Goal: Task Accomplishment & Management: Complete application form

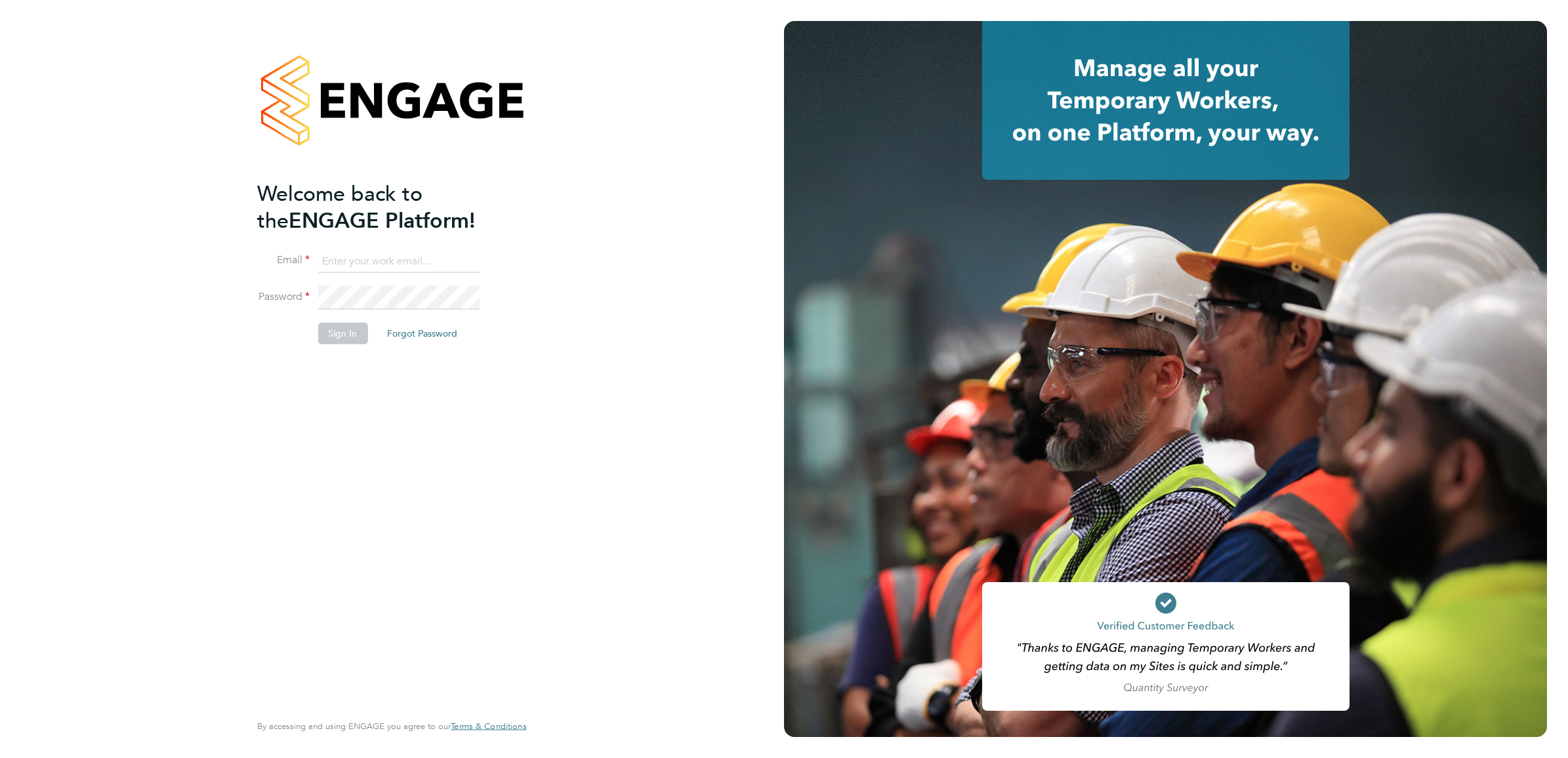
type input "robin.stockman@apleona.com"
click at [353, 328] on button "Sign In" at bounding box center [342, 333] width 50 height 21
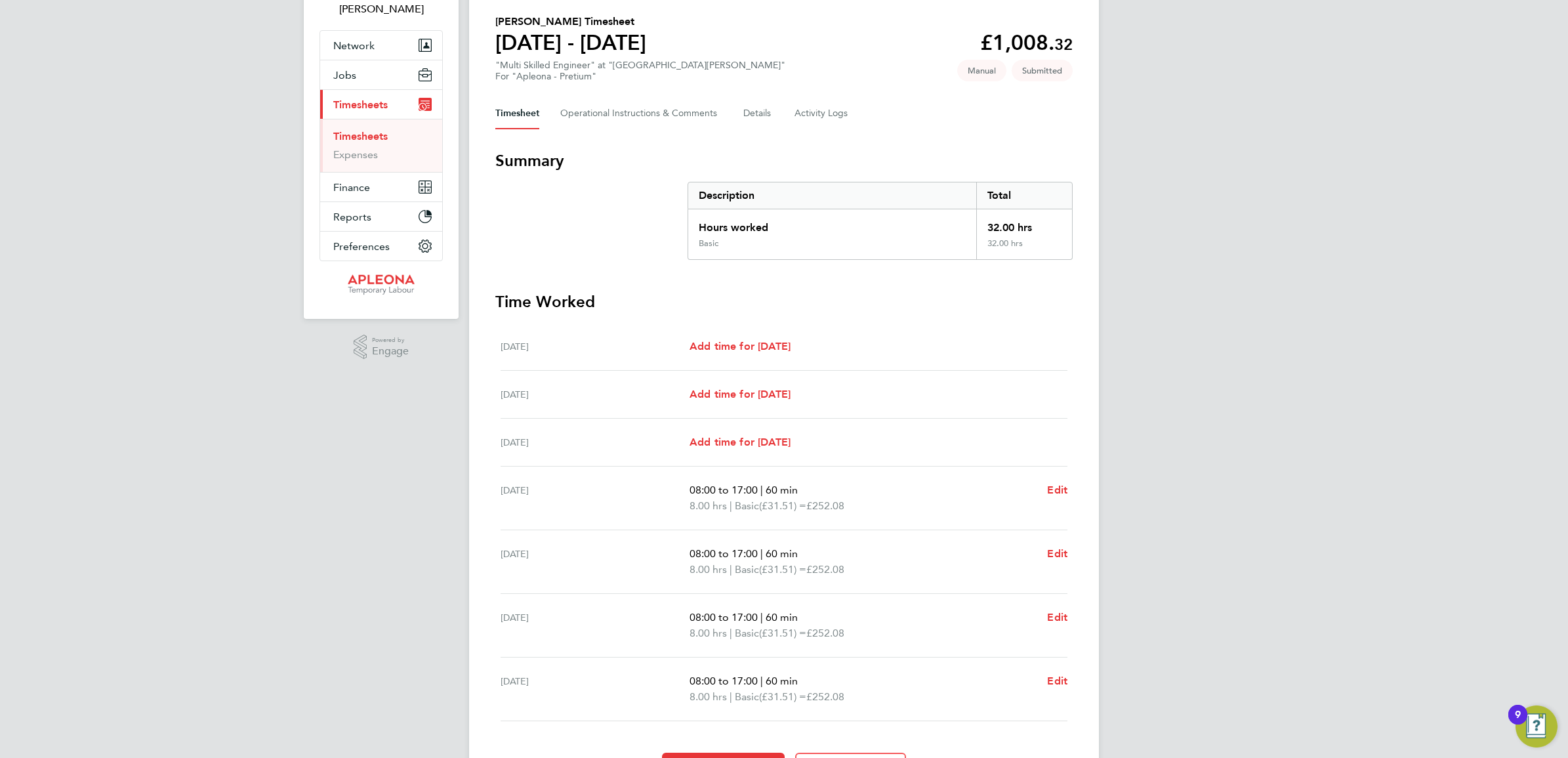
scroll to position [176, 0]
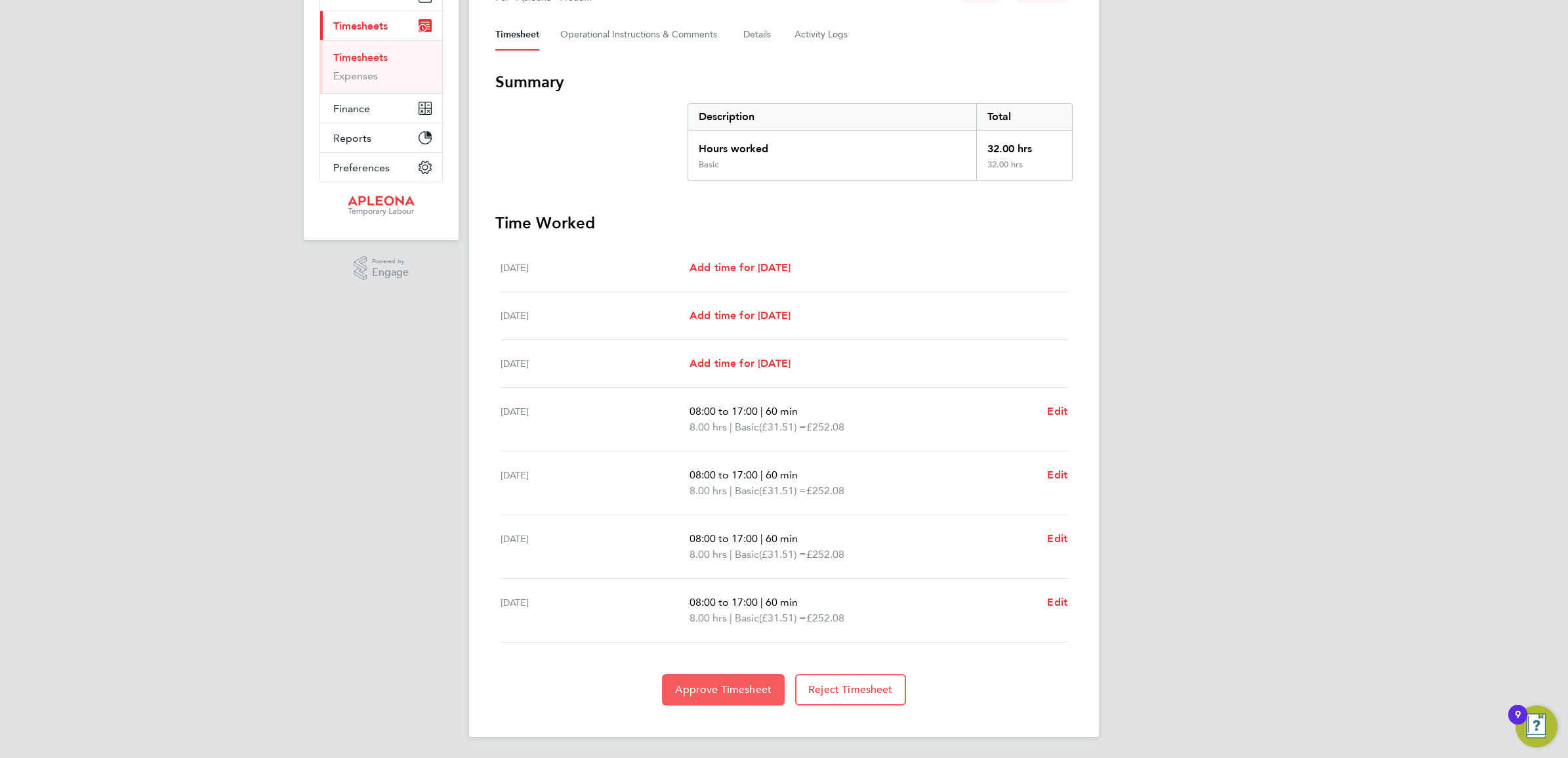
click at [741, 683] on span "Approve Timesheet" at bounding box center [723, 689] width 97 height 13
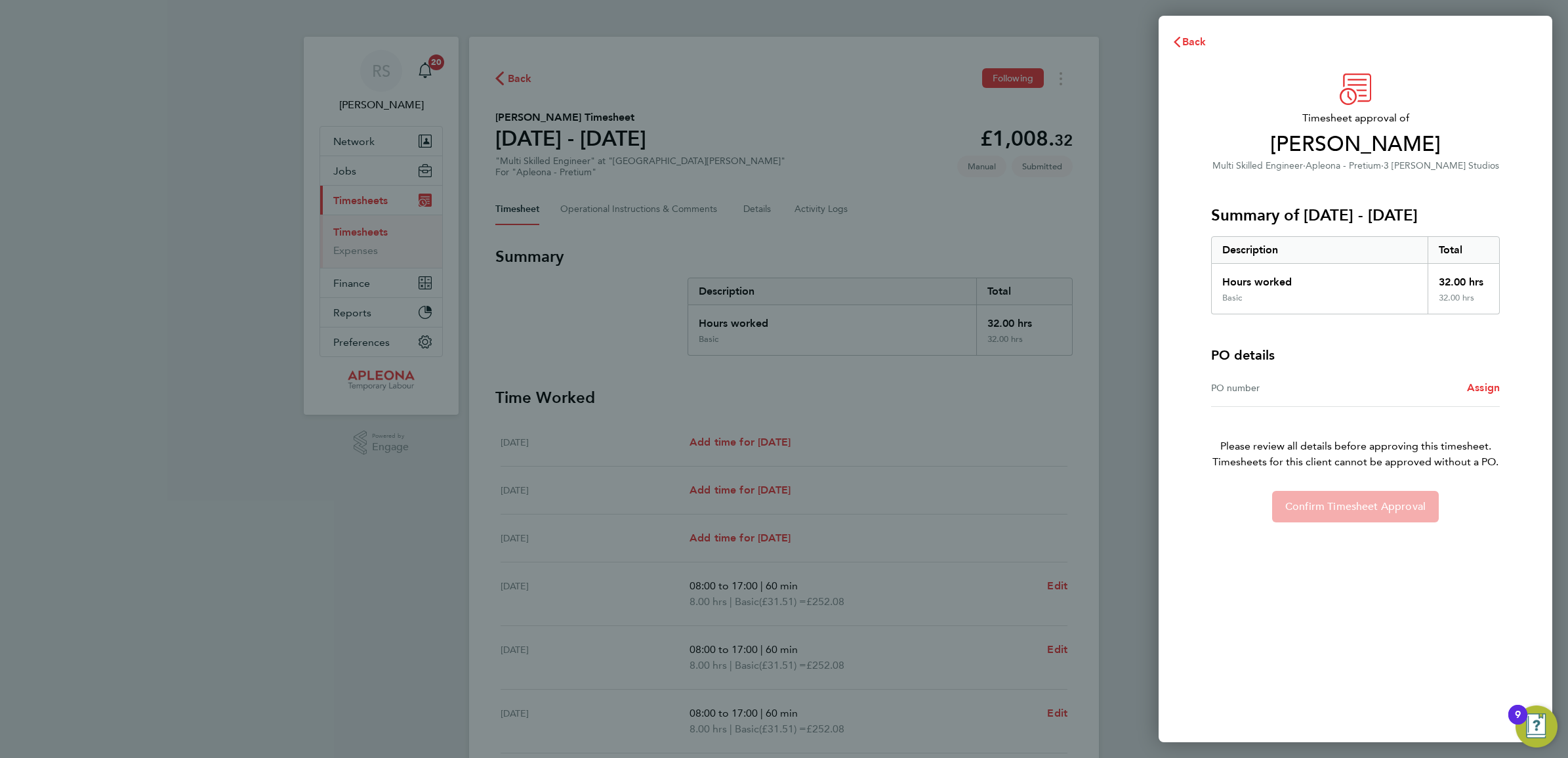
click at [1487, 396] on div "PO number Assign" at bounding box center [1356, 388] width 288 height 37
click at [1485, 385] on span "Assign" at bounding box center [1484, 387] width 33 height 12
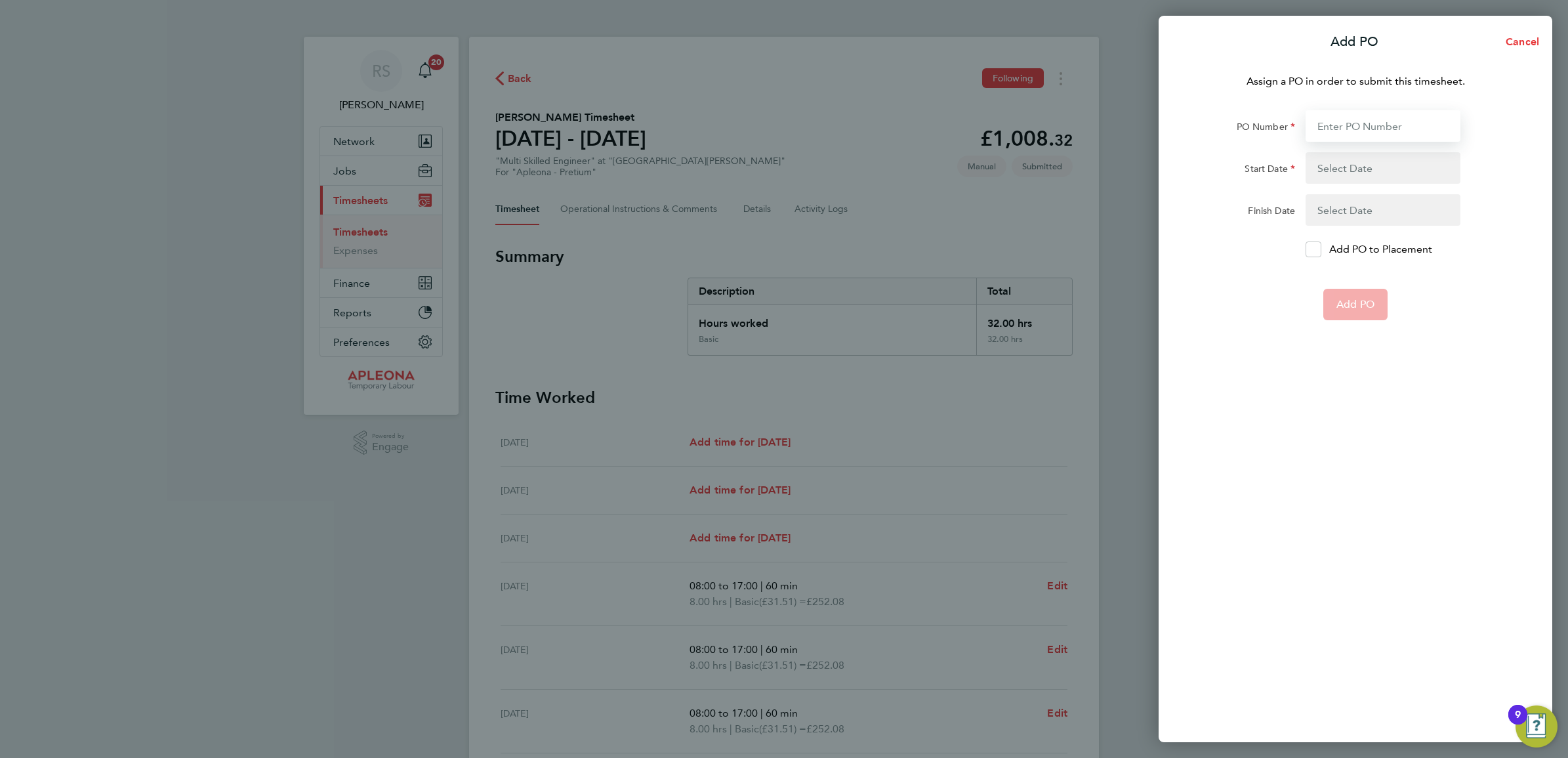
click at [1350, 117] on input "PO Number" at bounding box center [1383, 126] width 155 height 31
drag, startPoint x: 1340, startPoint y: 117, endPoint x: 1317, endPoint y: 123, distance: 23.8
paste input "PO2524079"
type input "PO2524079"
click at [1362, 166] on button "button" at bounding box center [1383, 168] width 155 height 31
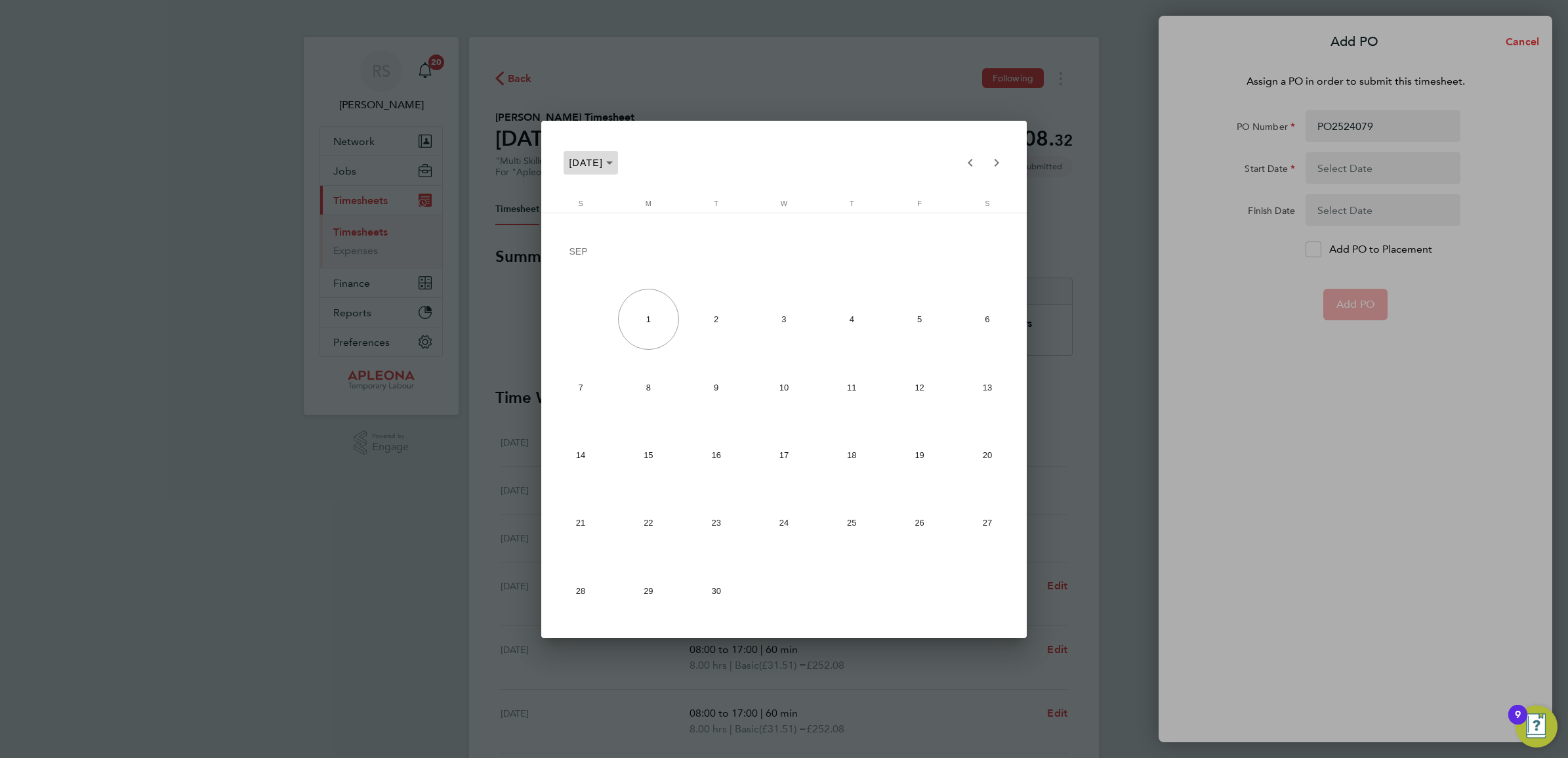
click at [613, 164] on icon "Choose month and year" at bounding box center [610, 163] width 7 height 3
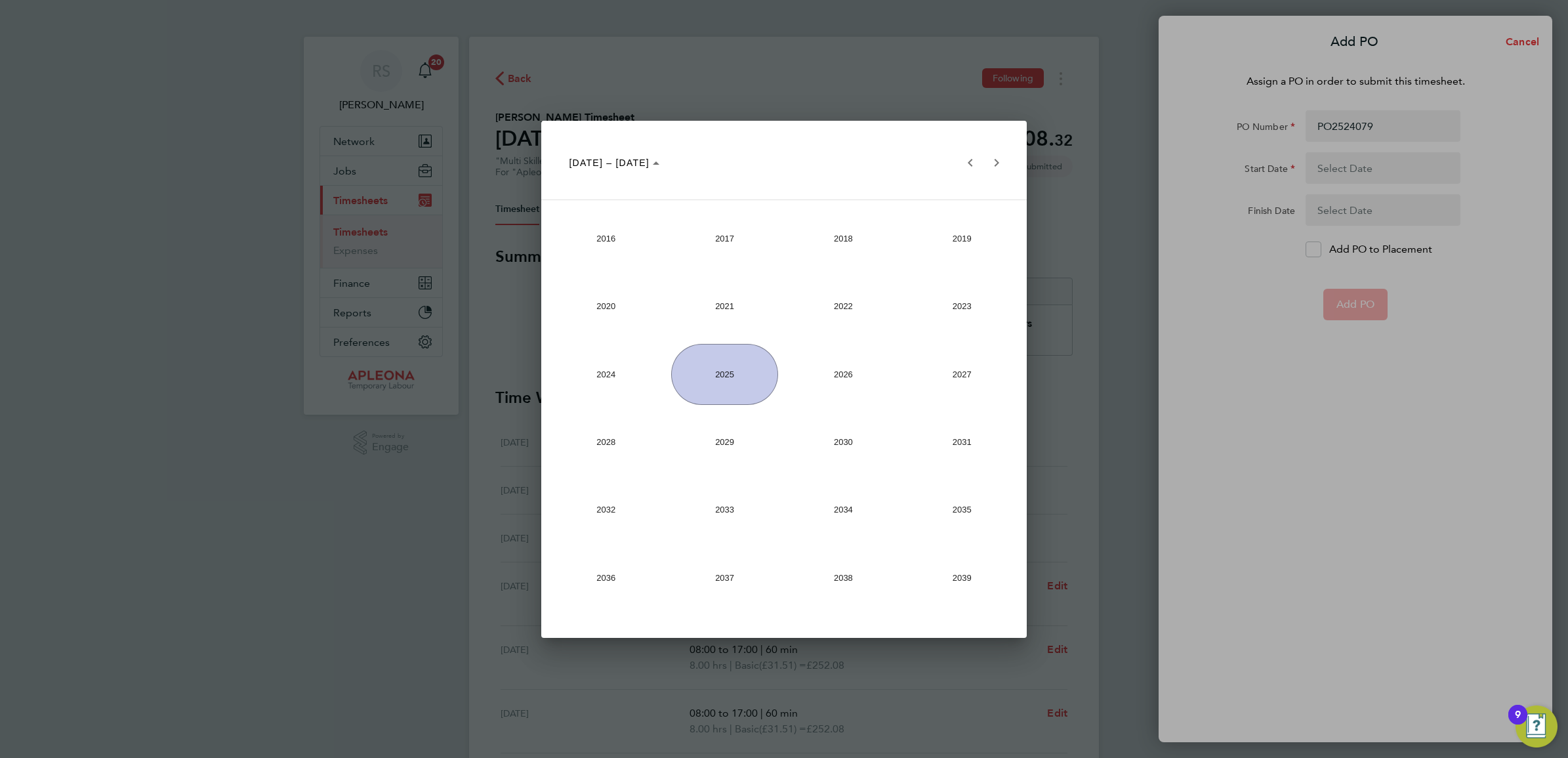
click at [699, 383] on span "2025" at bounding box center [724, 374] width 107 height 61
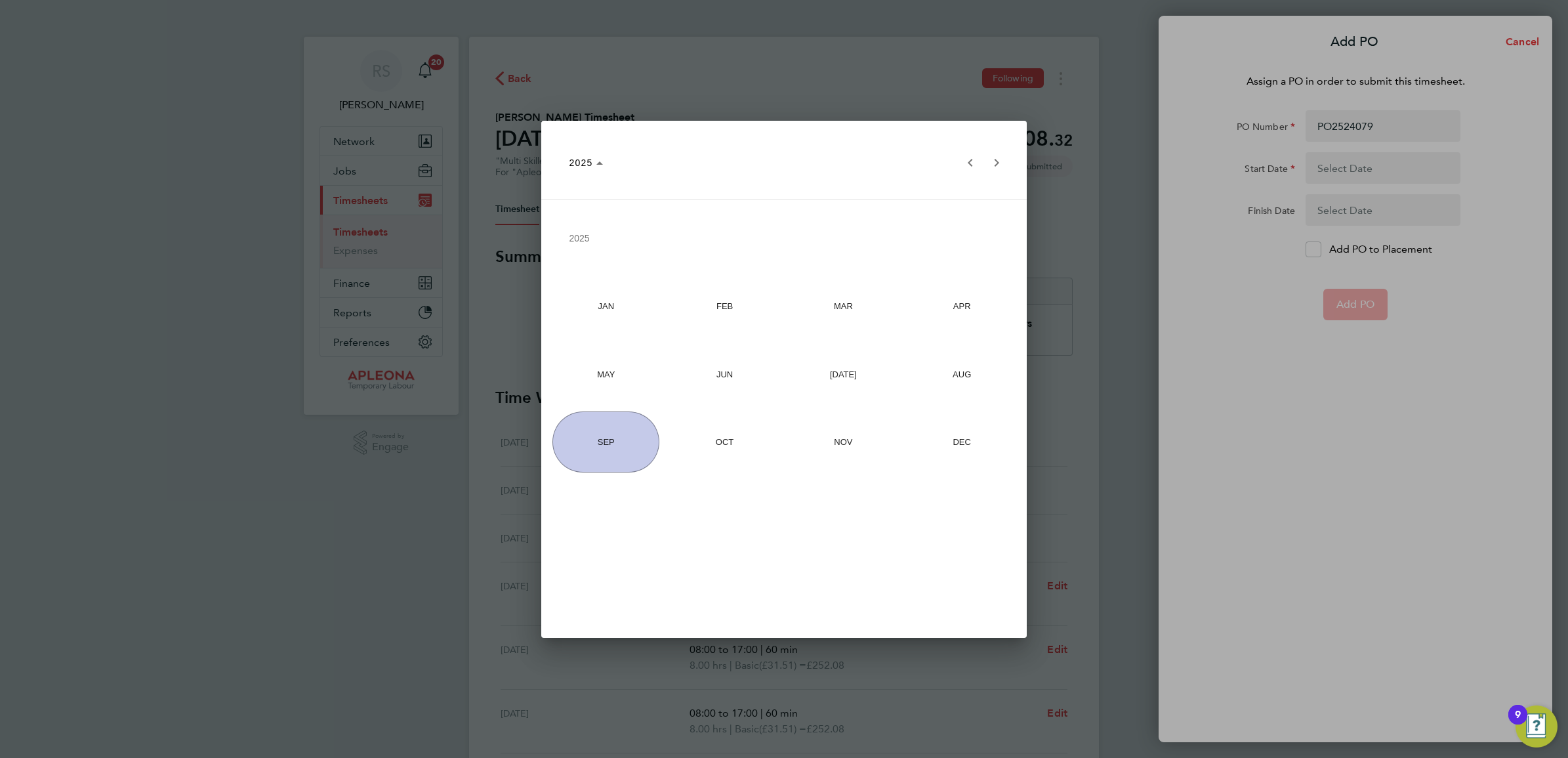
click at [976, 366] on span "AUG" at bounding box center [962, 374] width 107 height 61
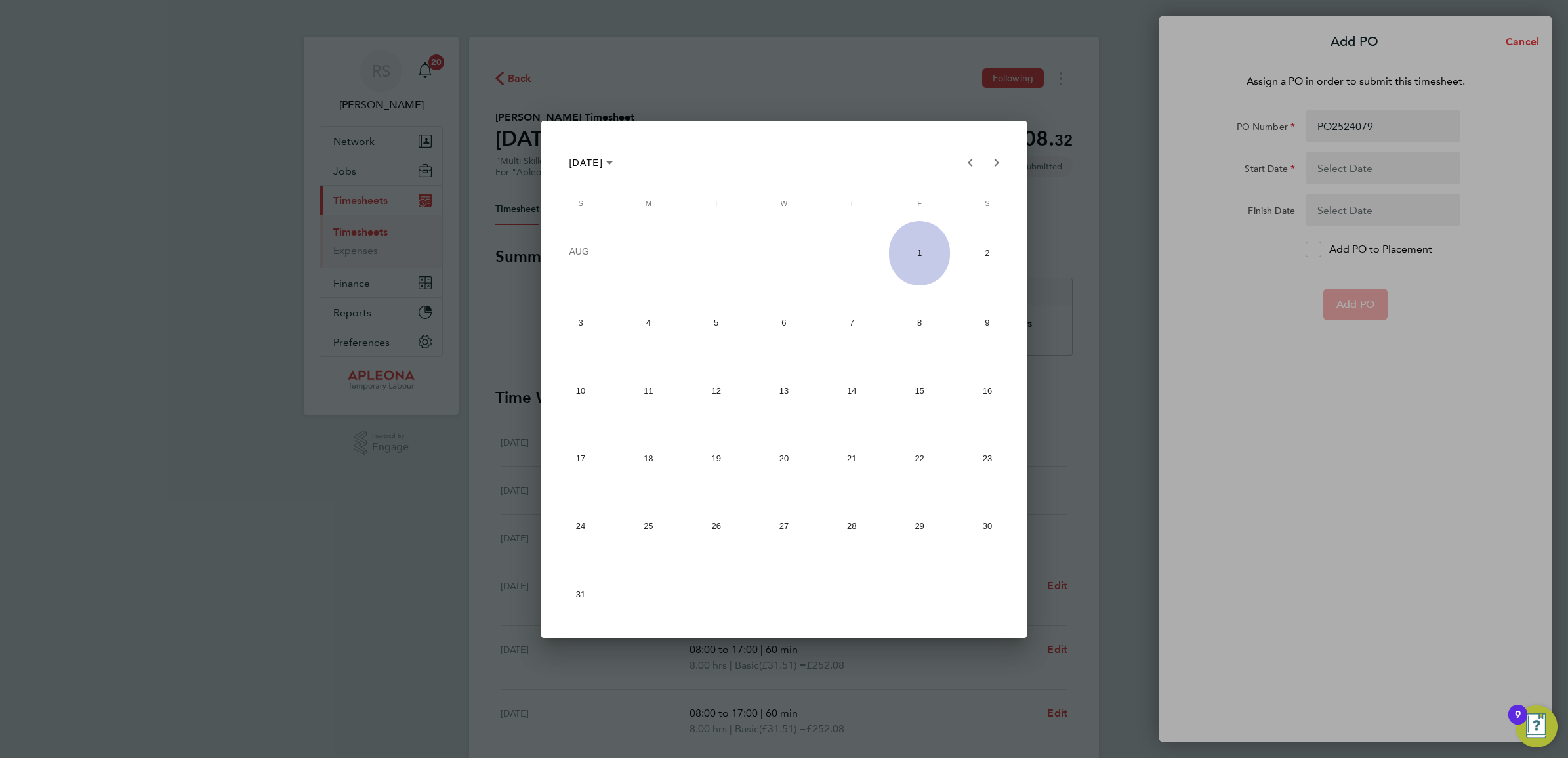
click at [634, 524] on span "25" at bounding box center [649, 526] width 61 height 61
type input "25 Aug 25"
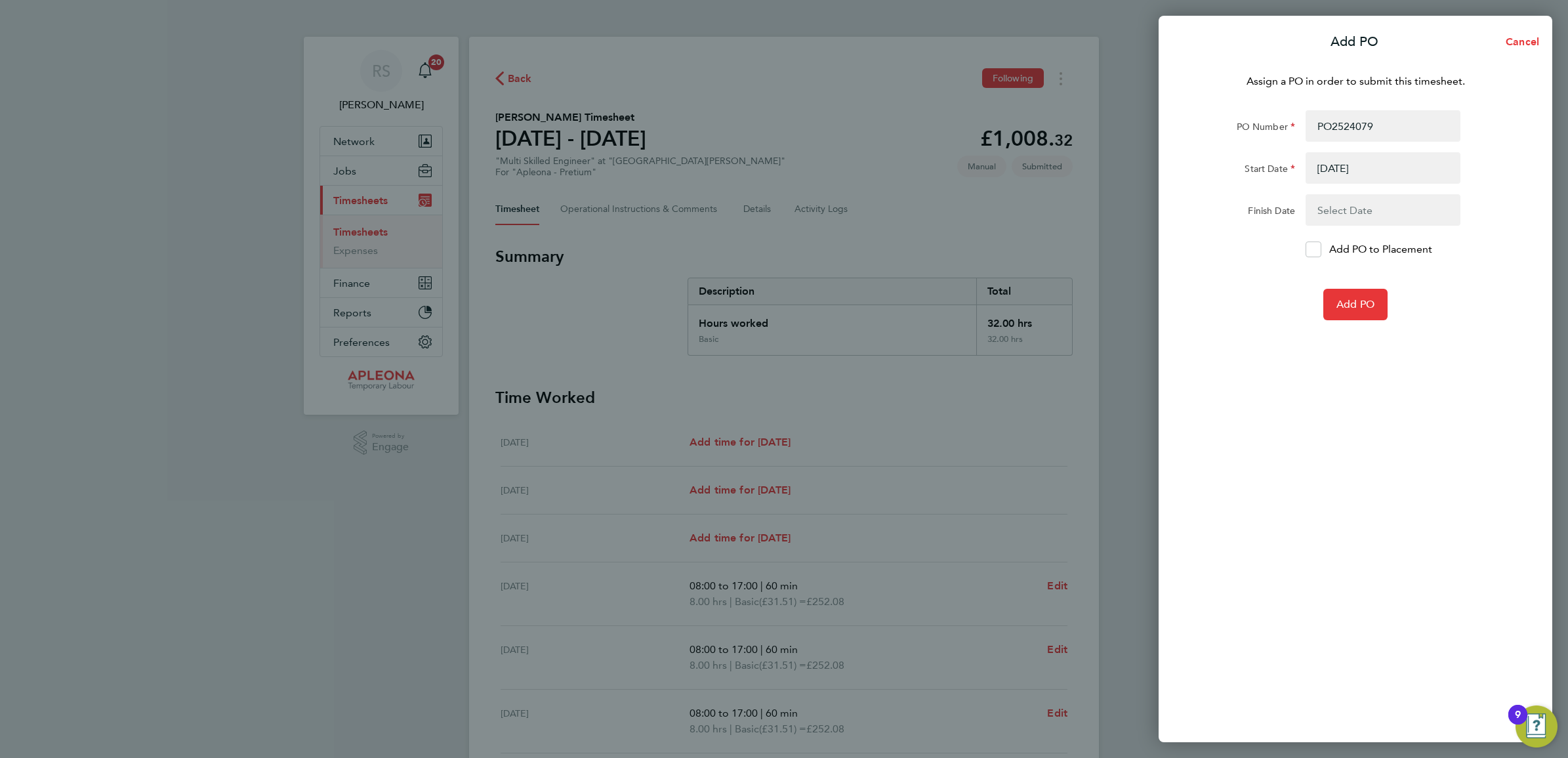
click at [1394, 212] on button "button" at bounding box center [1383, 210] width 155 height 31
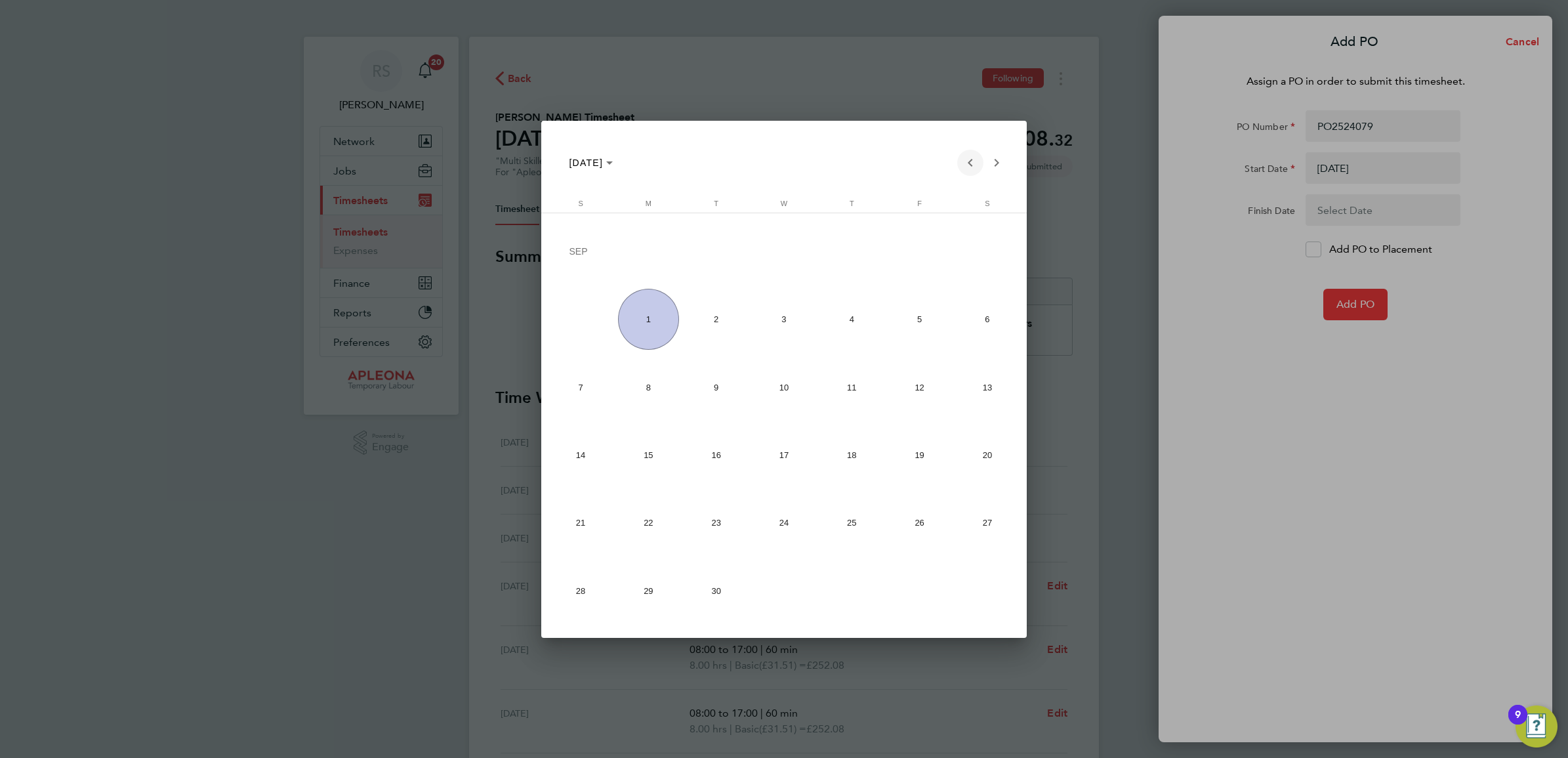
click at [969, 162] on span "Previous month" at bounding box center [970, 163] width 26 height 26
click at [923, 533] on span "29" at bounding box center [920, 526] width 61 height 61
type input "29 Aug 25"
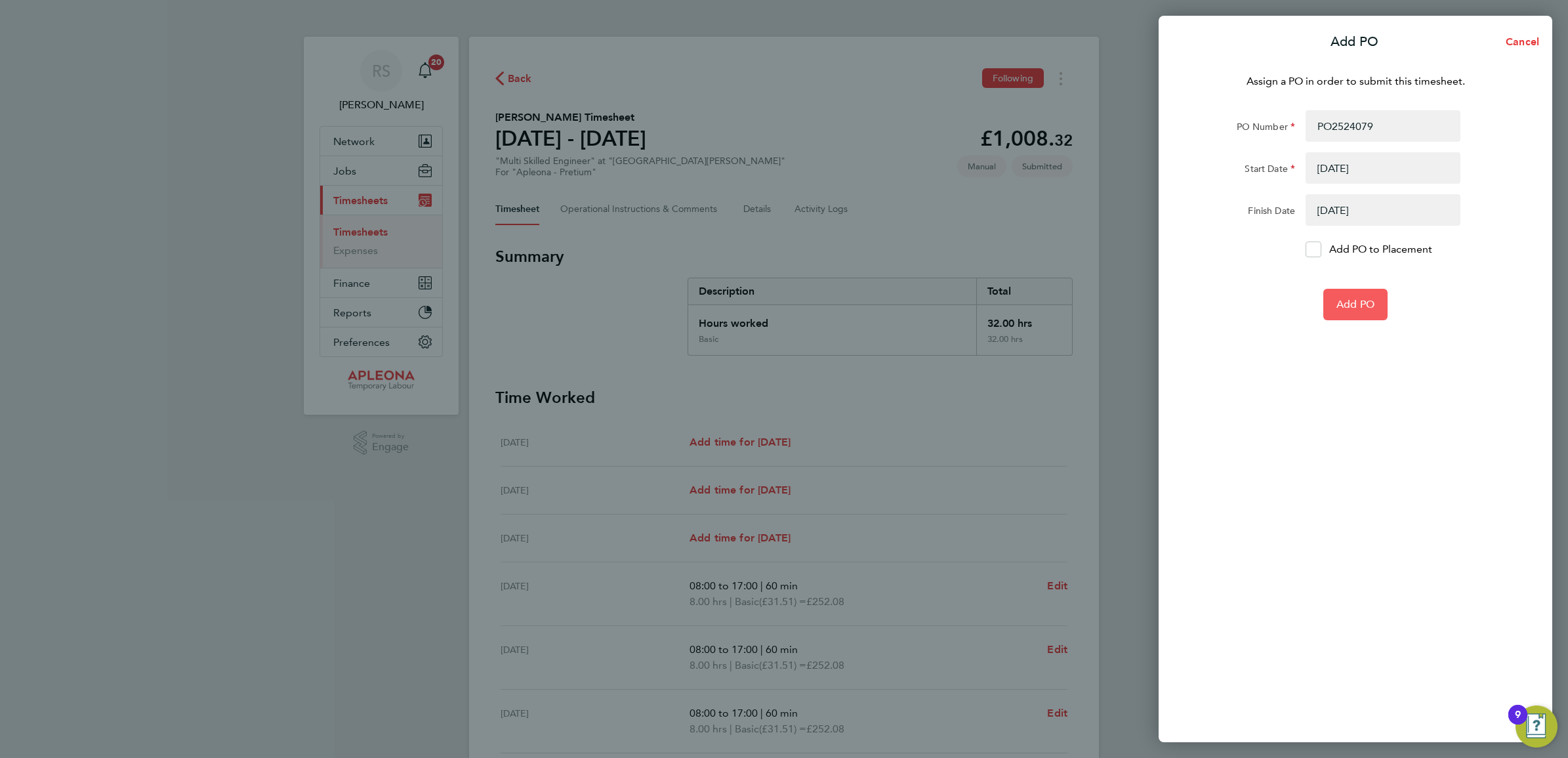
click at [1356, 294] on button "Add PO" at bounding box center [1356, 304] width 64 height 31
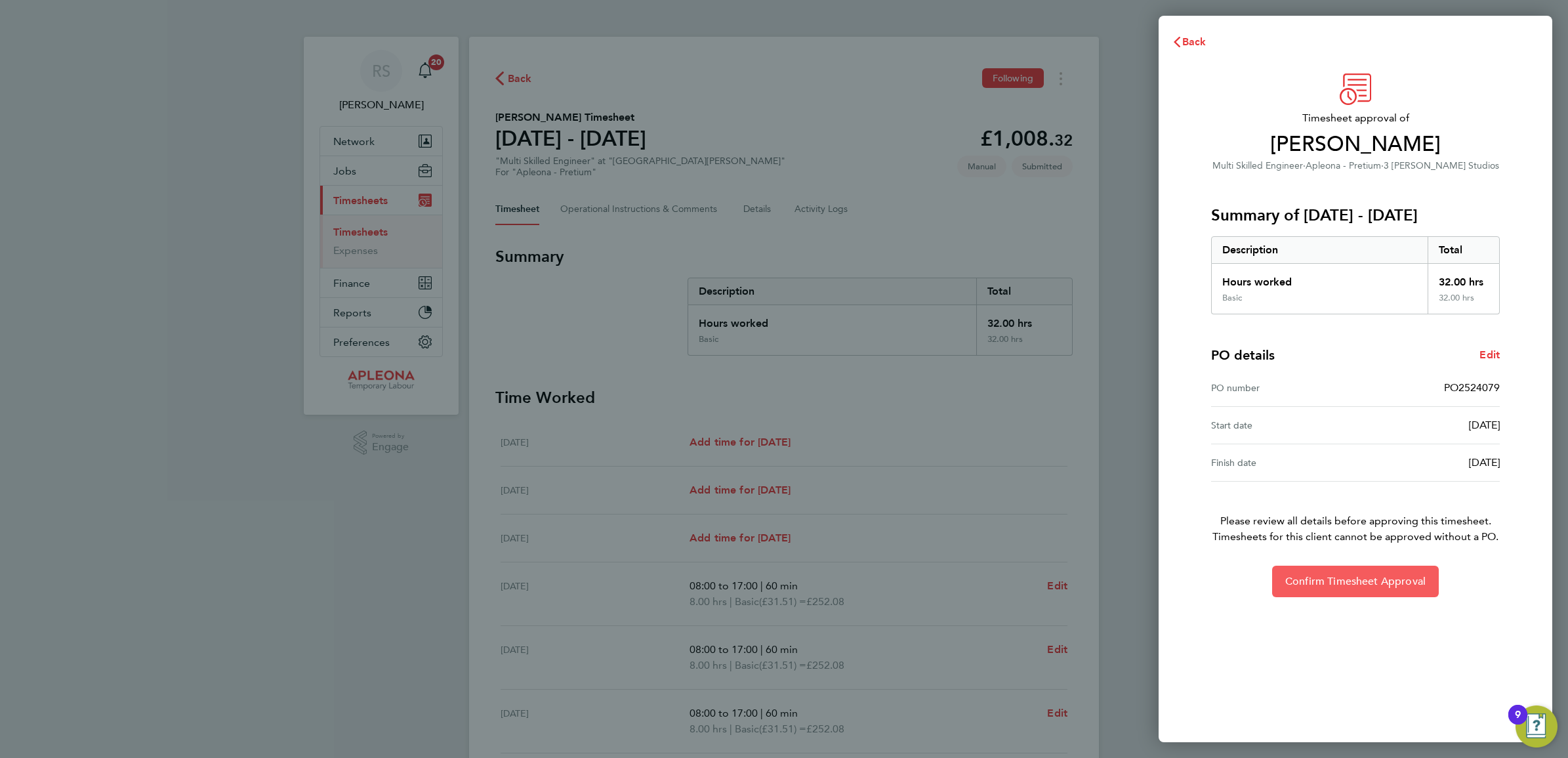
click at [1379, 578] on span "Confirm Timesheet Approval" at bounding box center [1356, 581] width 141 height 13
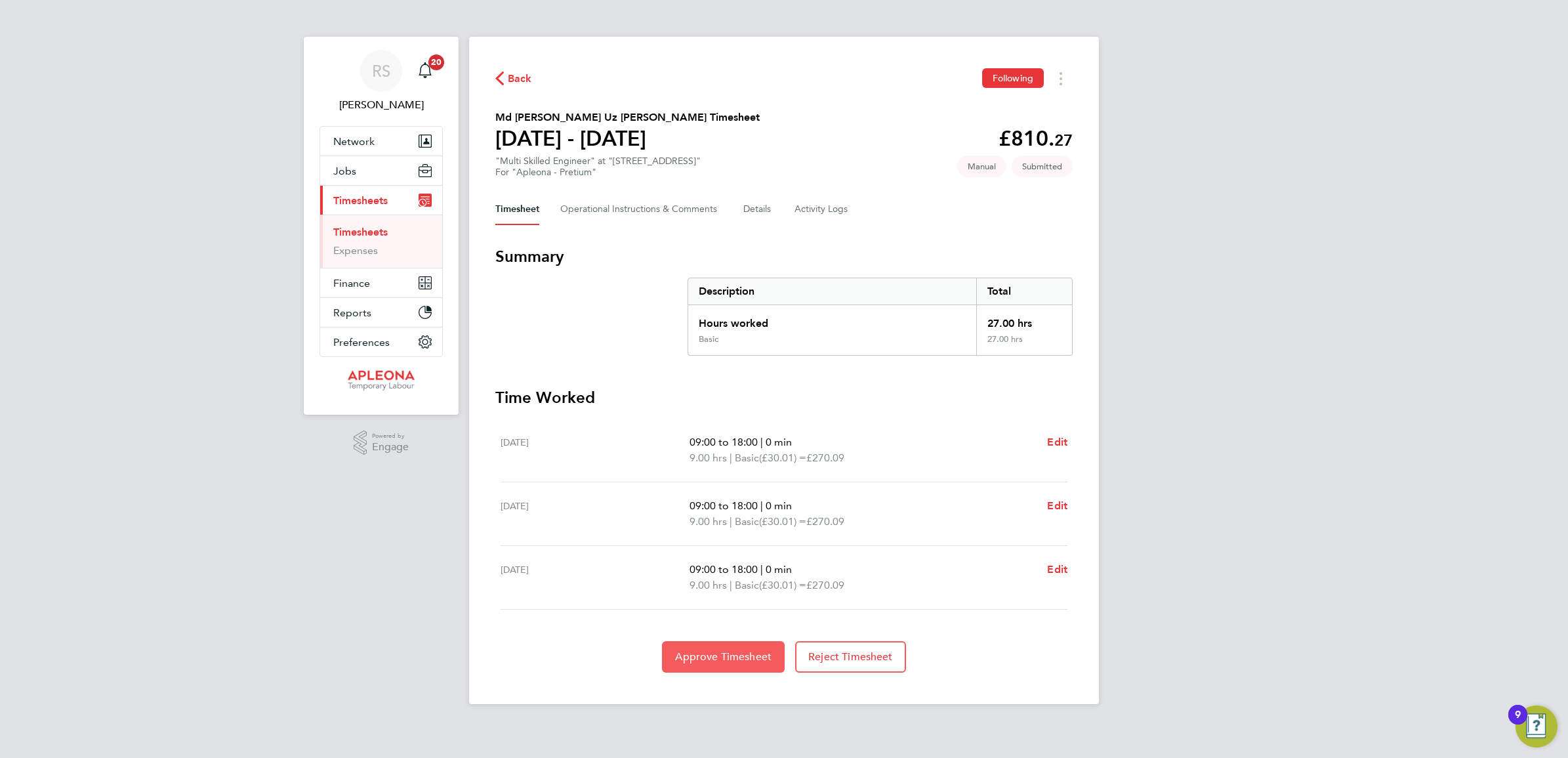
click at [749, 655] on span "Approve Timesheet" at bounding box center [723, 657] width 97 height 13
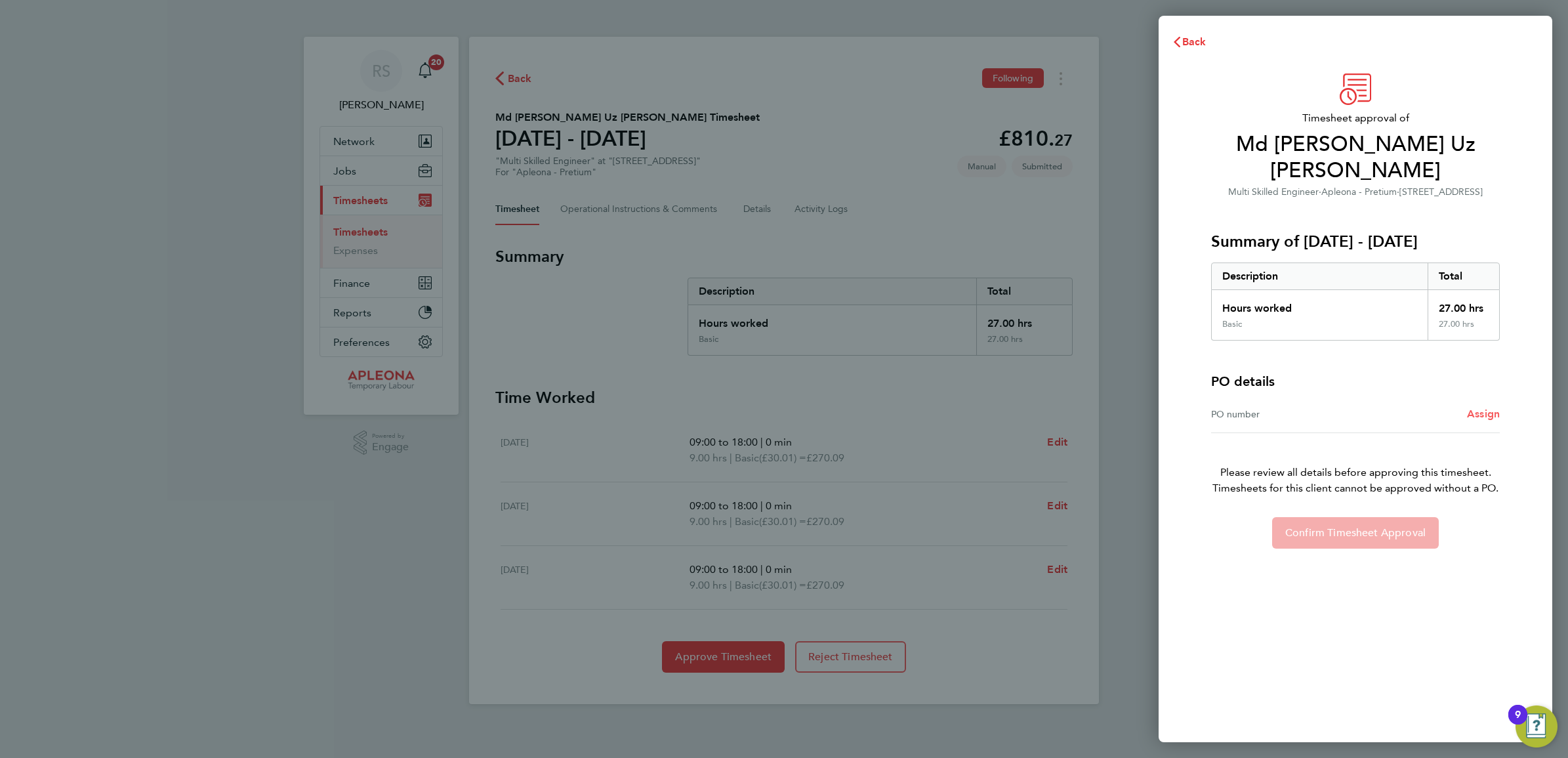
click at [1478, 408] on span "Assign" at bounding box center [1484, 413] width 33 height 12
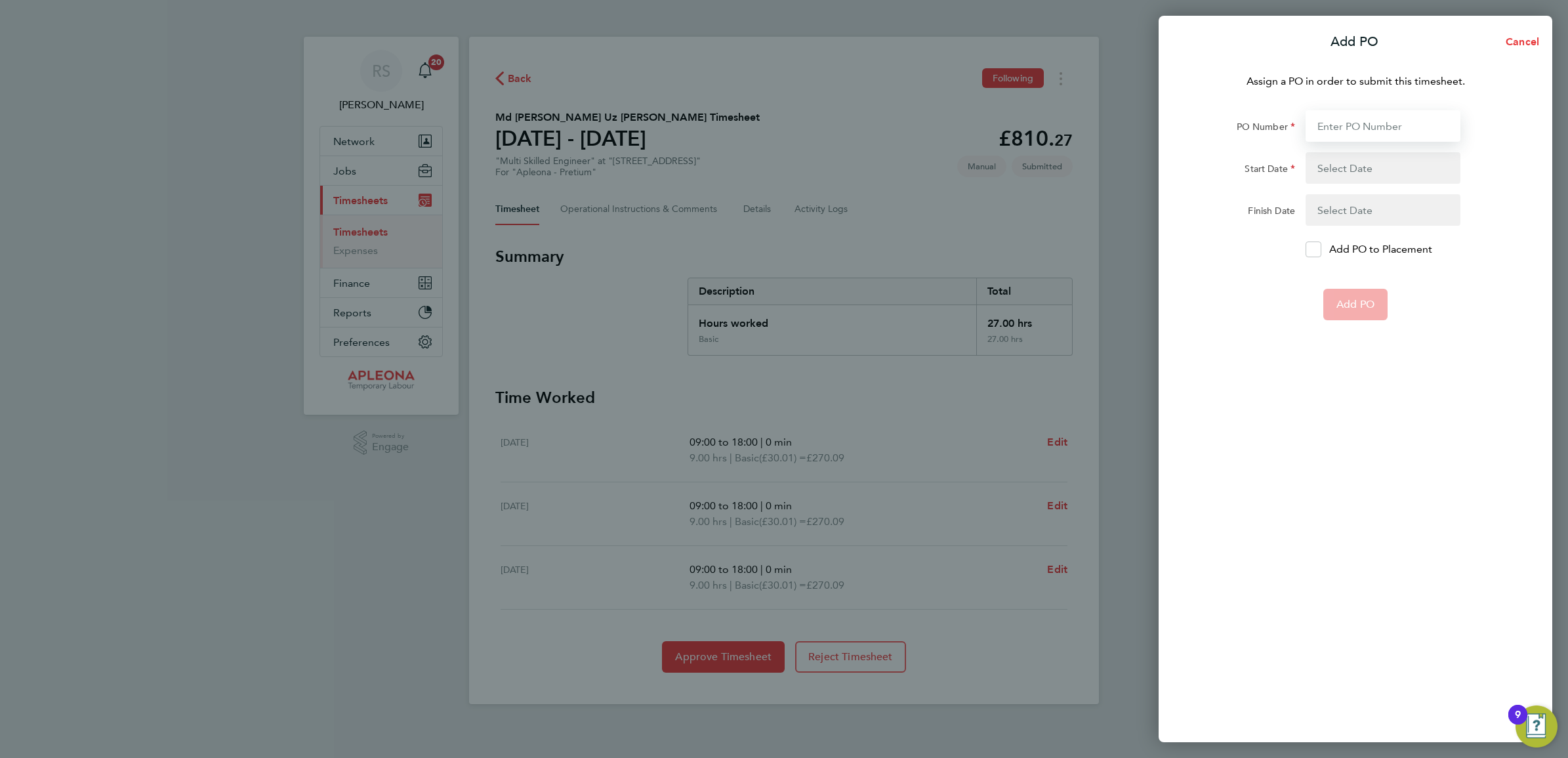
click at [1370, 125] on input "PO Number" at bounding box center [1383, 126] width 155 height 31
paste input "PO2524090"
type input "PO2524090"
click at [1323, 166] on button "button" at bounding box center [1383, 168] width 155 height 31
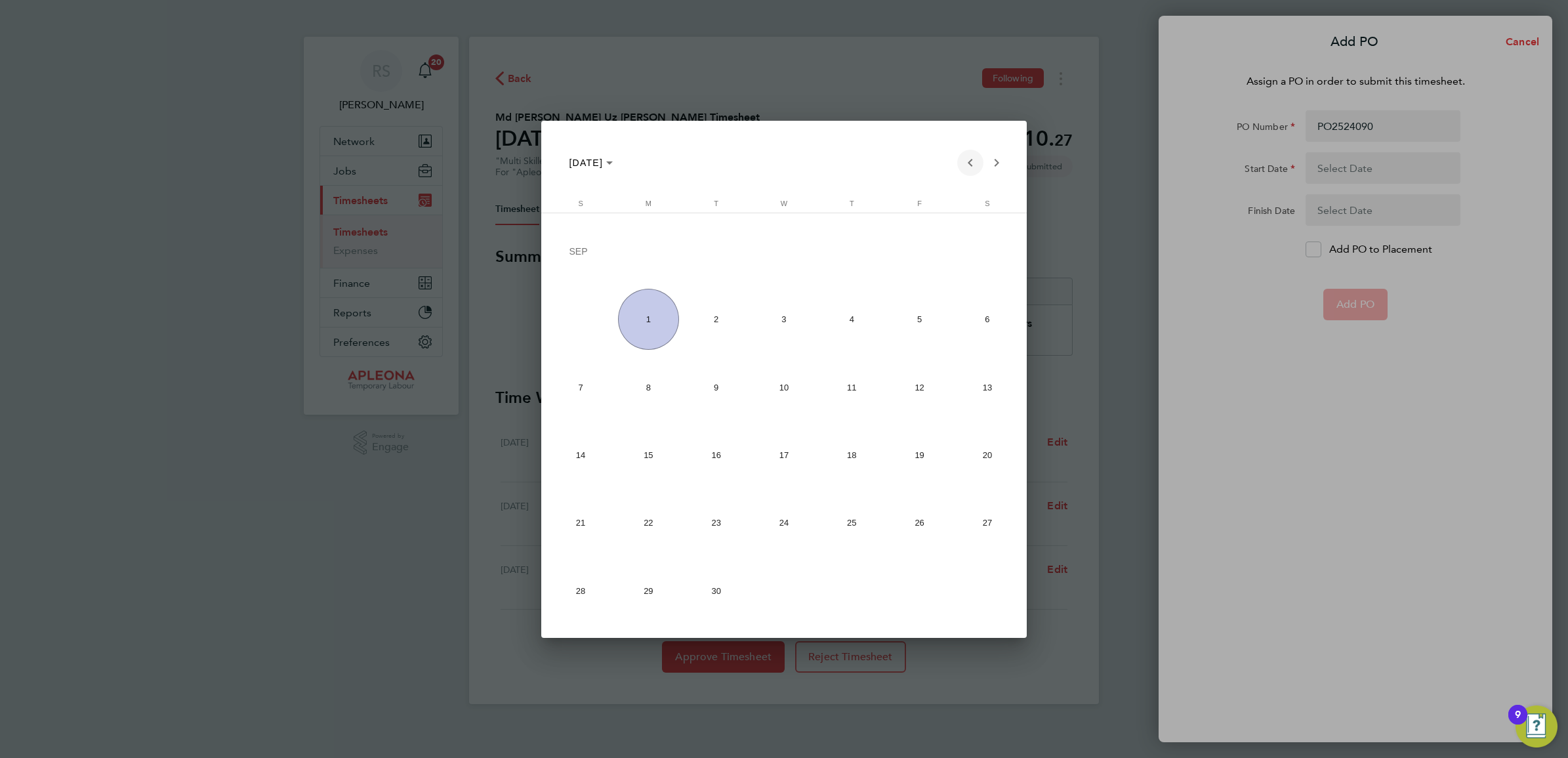
click at [971, 164] on span "Previous month" at bounding box center [970, 163] width 26 height 26
drag, startPoint x: 655, startPoint y: 530, endPoint x: 699, endPoint y: 499, distance: 53.8
click at [655, 528] on span "25" at bounding box center [649, 526] width 61 height 61
type input "25 Aug 25"
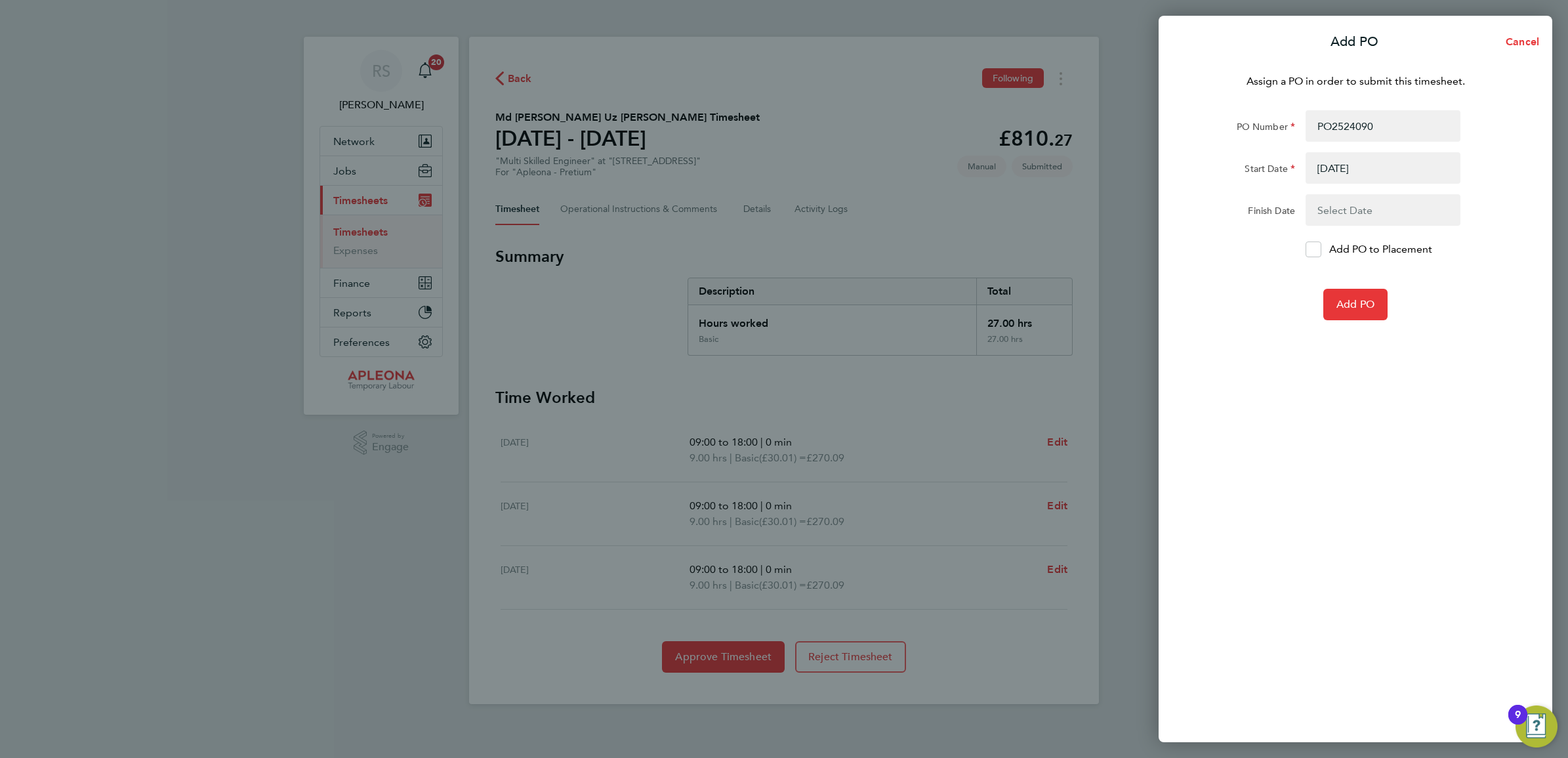
click at [1405, 220] on button "button" at bounding box center [1383, 210] width 155 height 31
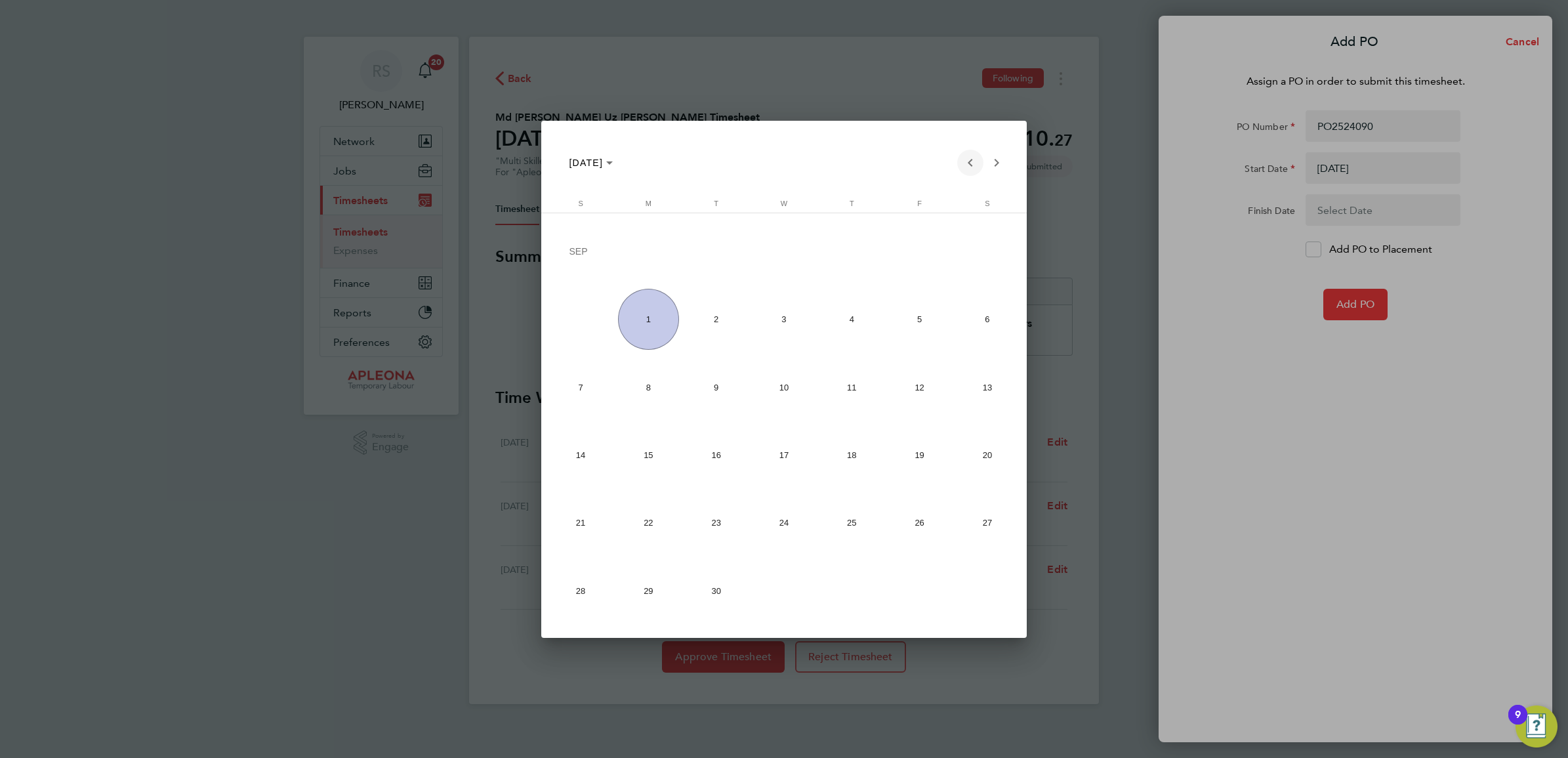
click at [973, 164] on span "Previous month" at bounding box center [970, 163] width 26 height 26
drag, startPoint x: 906, startPoint y: 532, endPoint x: 966, endPoint y: 460, distance: 93.7
click at [907, 532] on span "29" at bounding box center [920, 526] width 61 height 61
type input "29 Aug 25"
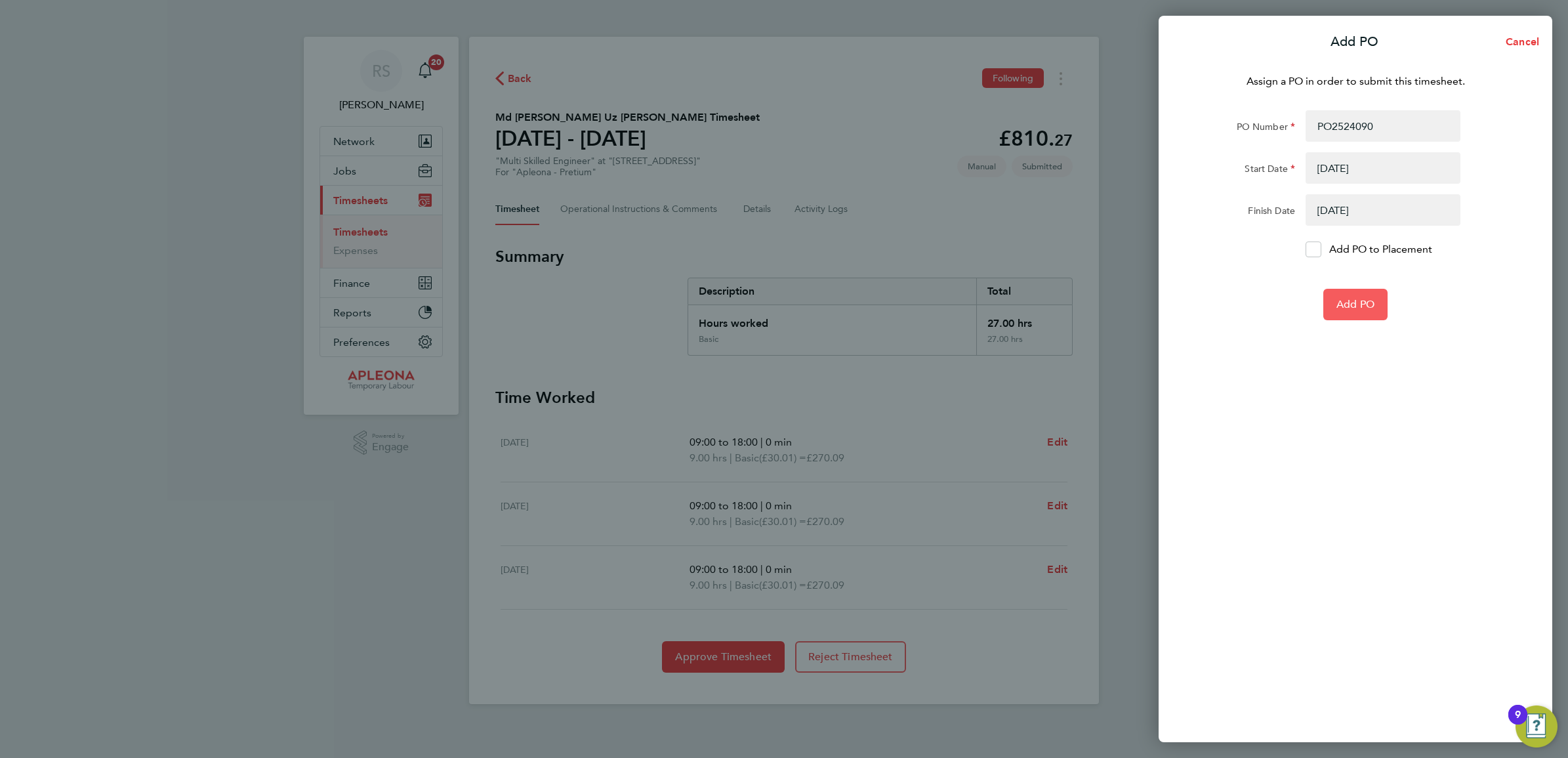
click at [1351, 309] on span "Add PO" at bounding box center [1356, 304] width 38 height 13
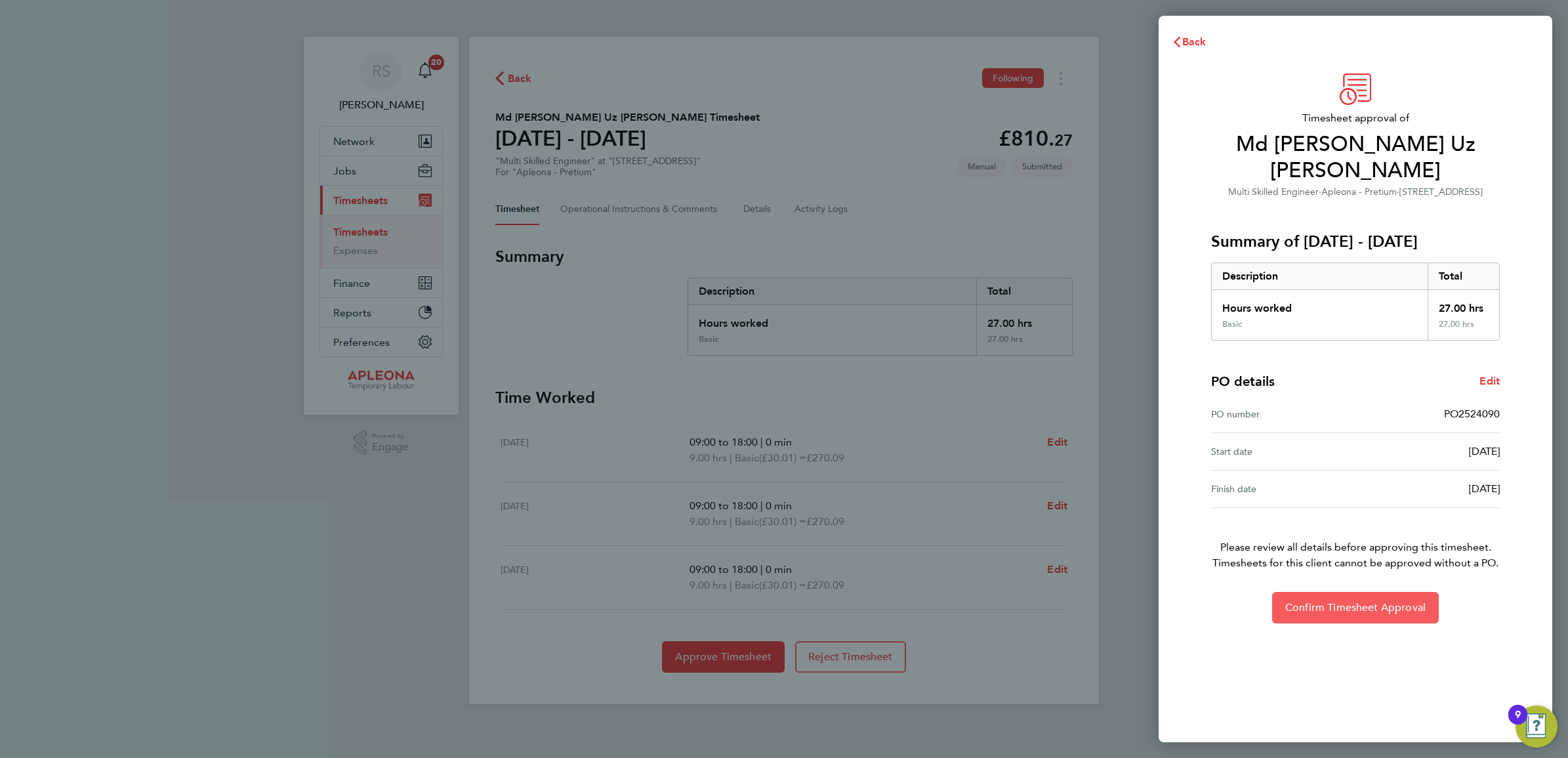
drag, startPoint x: 1367, startPoint y: 594, endPoint x: 1363, endPoint y: 588, distance: 7.2
click at [1365, 592] on button "Confirm Timesheet Approval" at bounding box center [1356, 608] width 167 height 31
